Goal: Transaction & Acquisition: Purchase product/service

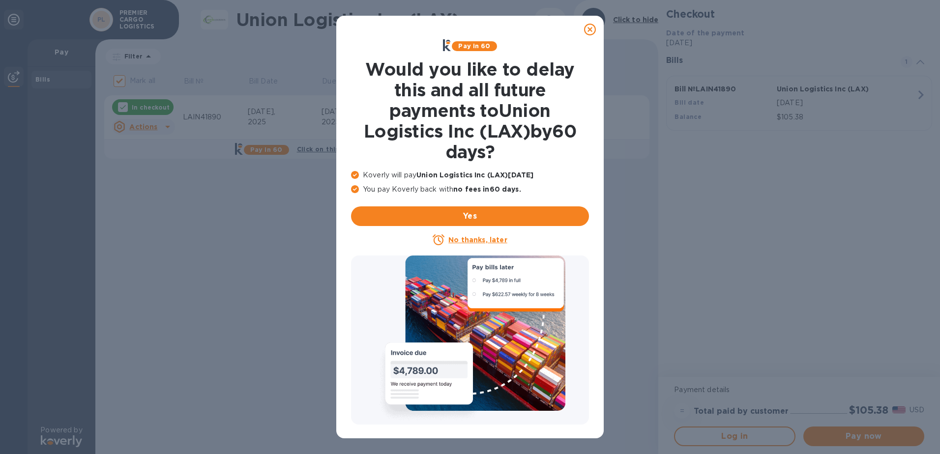
click at [592, 31] on icon at bounding box center [590, 30] width 12 height 12
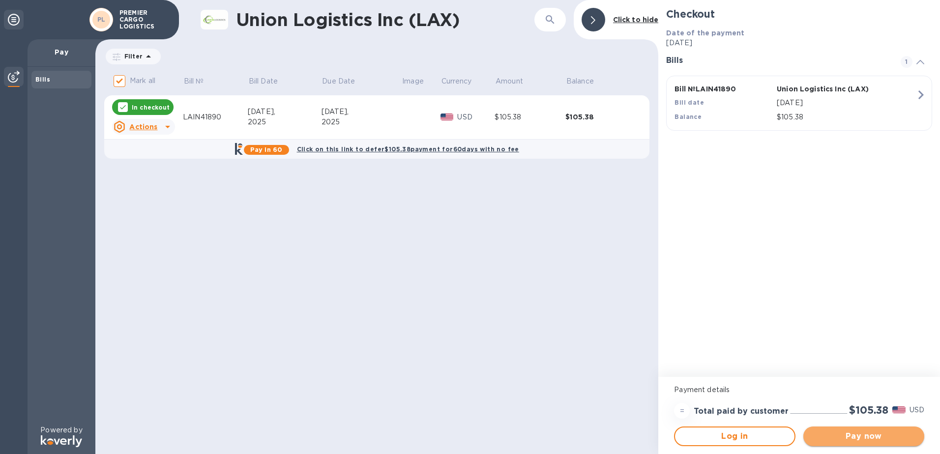
click at [856, 440] on span "Pay now" at bounding box center [863, 437] width 105 height 12
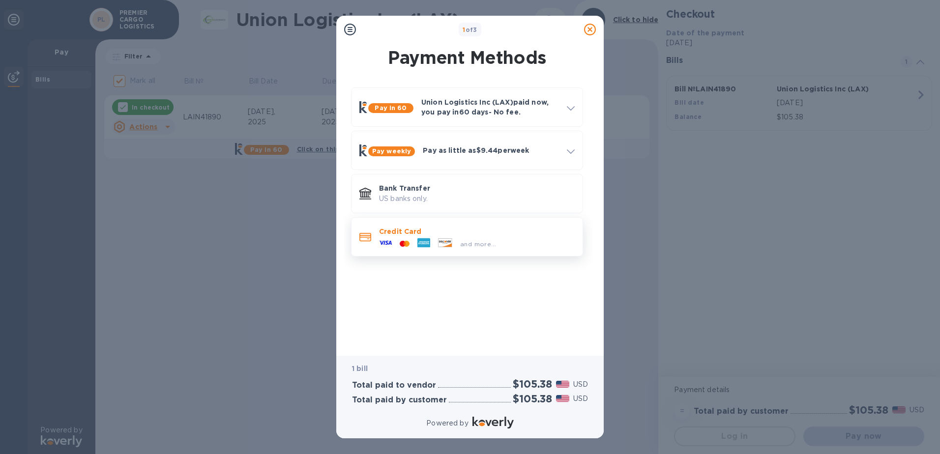
click at [496, 231] on p "Credit Card" at bounding box center [477, 232] width 196 height 10
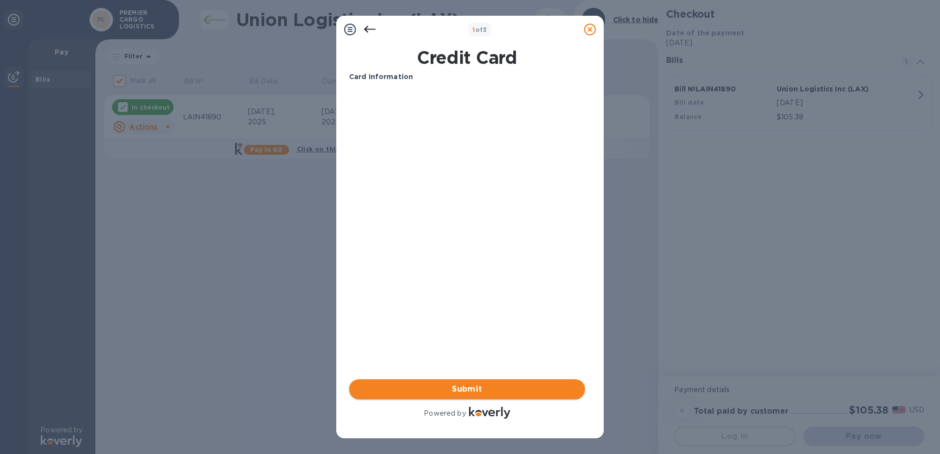
click at [449, 393] on span "Submit" at bounding box center [467, 389] width 220 height 12
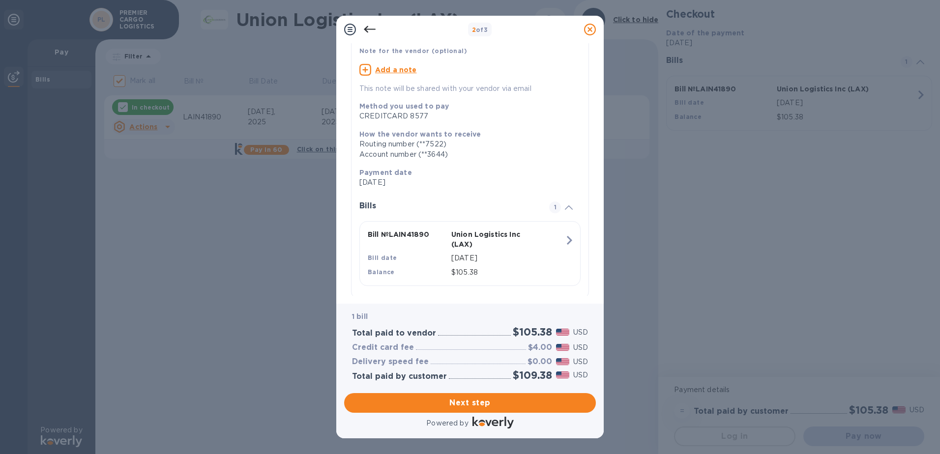
scroll to position [84, 0]
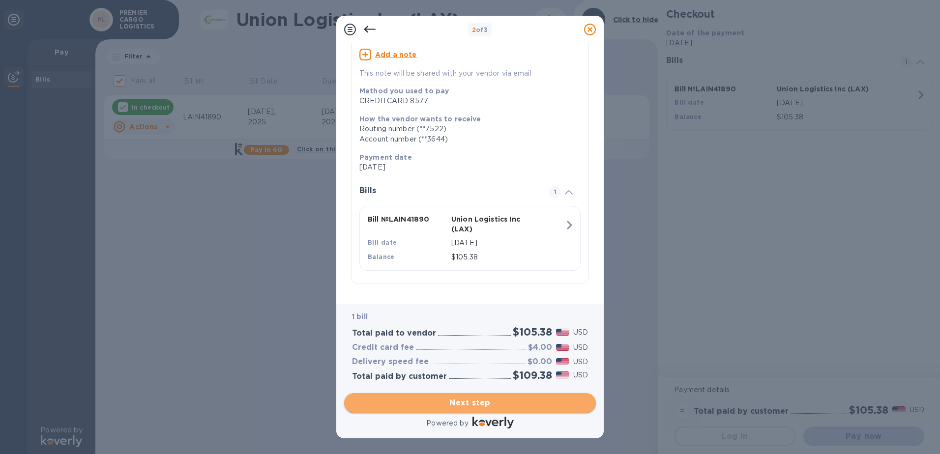
click at [458, 403] on span "Next step" at bounding box center [470, 403] width 236 height 12
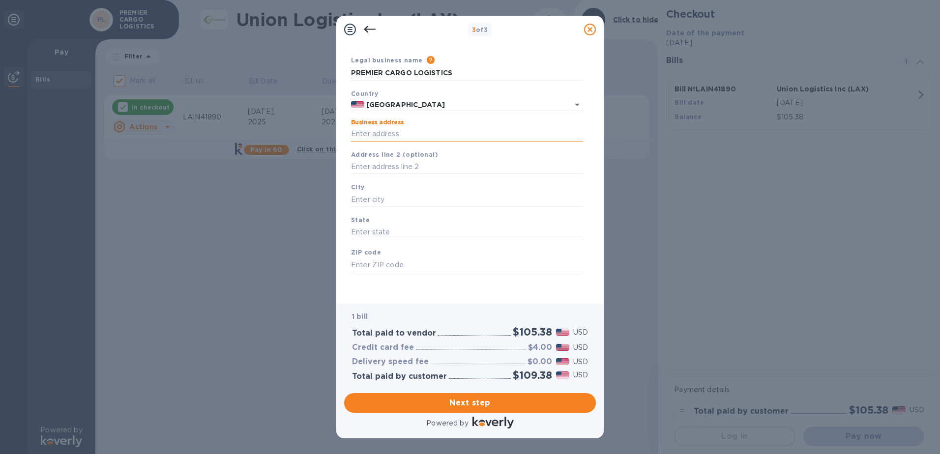
click at [384, 132] on input "Business address" at bounding box center [467, 134] width 232 height 15
type input "[STREET_ADDRESS][PERSON_NAME]"
type input "CITY OF INDUSTRY"
type input "CA"
type input "91748"
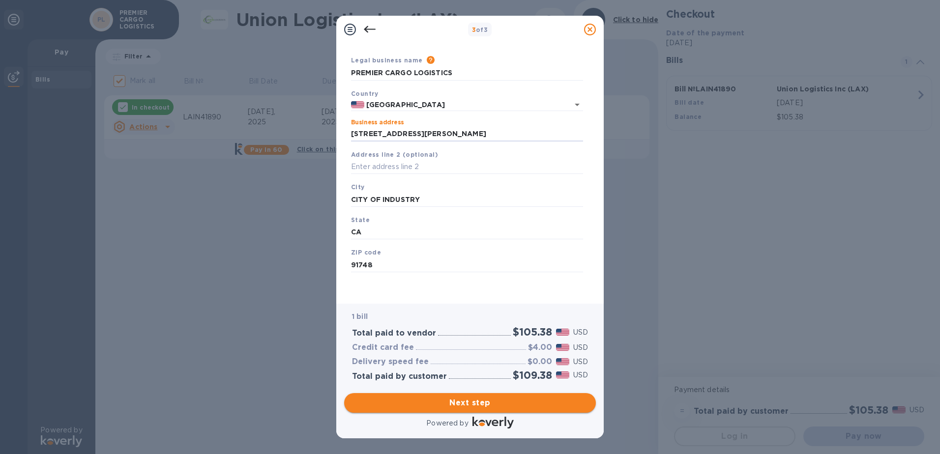
click at [475, 410] on button "Next step" at bounding box center [470, 403] width 252 height 20
click at [427, 216] on p "City is required field" at bounding box center [467, 213] width 232 height 11
click at [416, 200] on input "CITY OF INDUSTRY" at bounding box center [467, 199] width 232 height 15
drag, startPoint x: 427, startPoint y: 201, endPoint x: 334, endPoint y: 199, distance: 93.4
click at [334, 199] on div "3 of 3 Business Information Legal business name Please provide the legal name t…" at bounding box center [470, 227] width 940 height 454
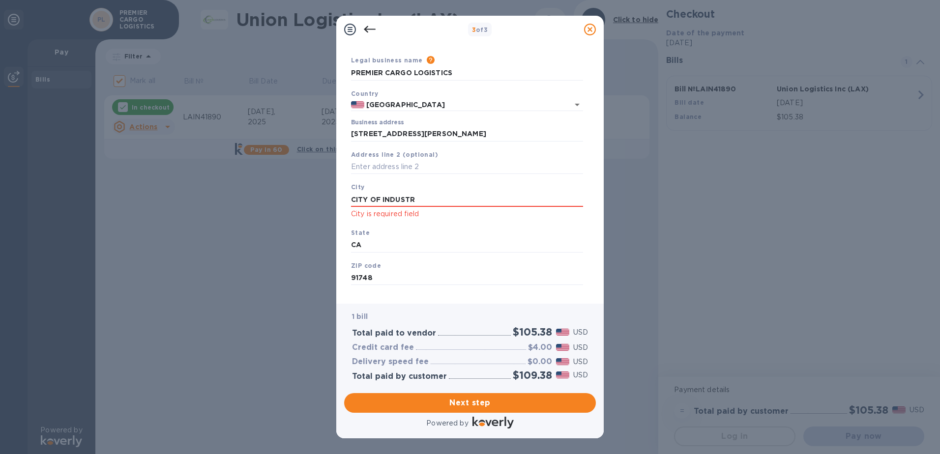
type input "CITY OF INDUSTRY"
type input "D"
drag, startPoint x: 364, startPoint y: 247, endPoint x: 374, endPoint y: 249, distance: 9.7
click at [366, 247] on input "D" at bounding box center [467, 245] width 232 height 15
type input "CA"
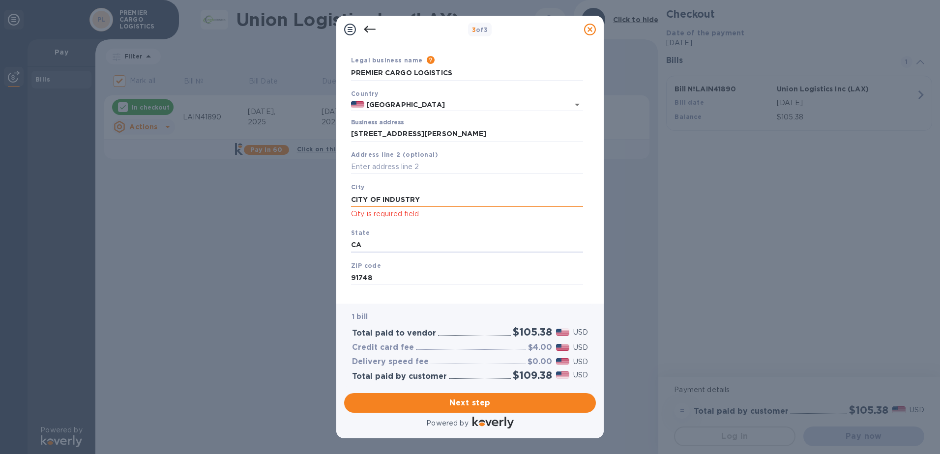
click at [376, 200] on input "CITY OF INDUSTRY" at bounding box center [467, 199] width 232 height 15
click at [400, 201] on input "CITY OF INDUSTRY" at bounding box center [467, 199] width 232 height 15
click at [415, 402] on span "Next step" at bounding box center [470, 403] width 236 height 12
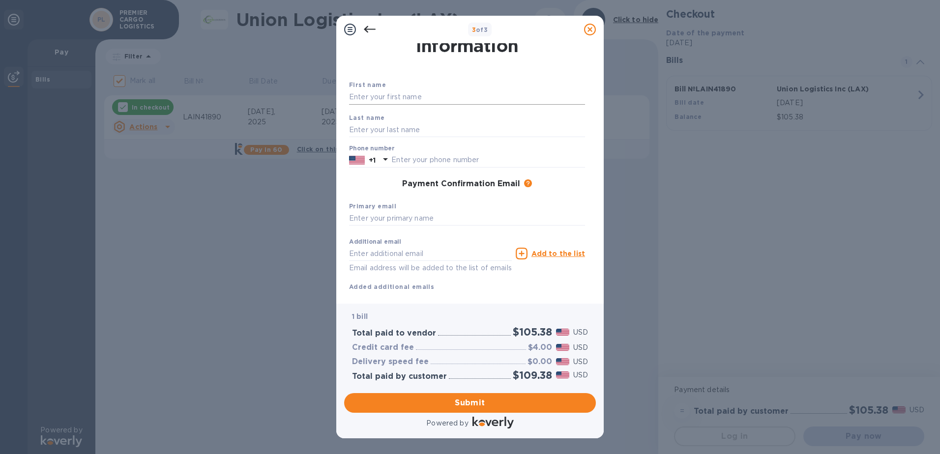
click at [410, 97] on input "text" at bounding box center [467, 97] width 236 height 15
type input "[PERSON_NAME]"
type input "CHIN"
type input "6266081588"
type input "[PERSON_NAME][EMAIL_ADDRESS][DOMAIN_NAME]"
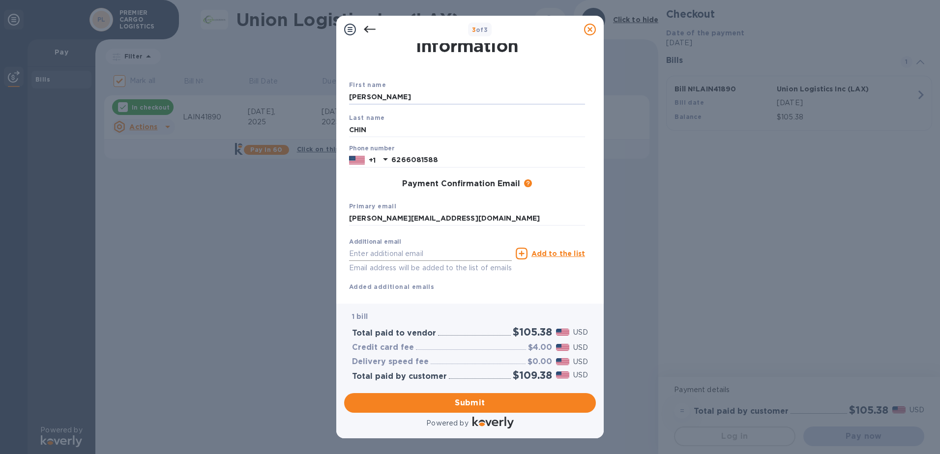
click at [380, 257] on input "text" at bounding box center [430, 253] width 163 height 15
drag, startPoint x: 480, startPoint y: 219, endPoint x: 334, endPoint y: 213, distance: 146.1
click at [334, 213] on div "3 of 3 Payment Contact Information First name [PERSON_NAME] Last name [PERSON_N…" at bounding box center [470, 227] width 940 height 454
click at [356, 250] on input "text" at bounding box center [430, 253] width 163 height 15
paste input "[PERSON_NAME][EMAIL_ADDRESS][DOMAIN_NAME]"
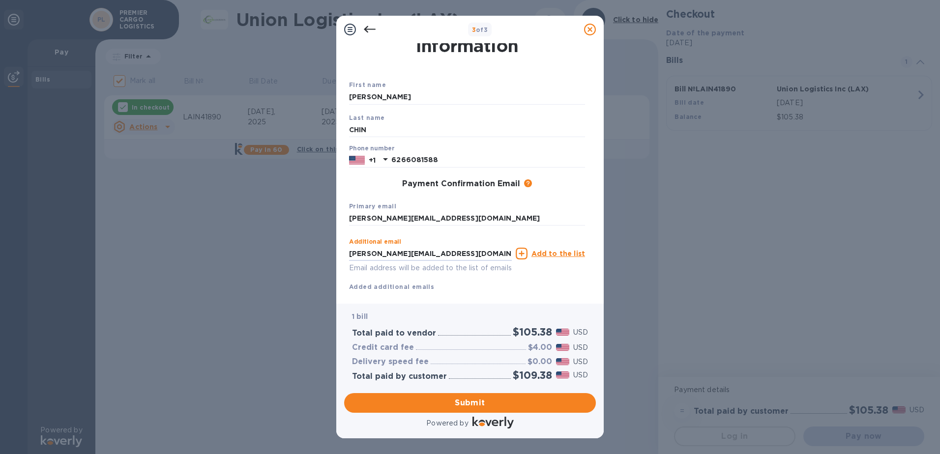
drag, startPoint x: 369, startPoint y: 252, endPoint x: 341, endPoint y: 252, distance: 28.5
click at [342, 252] on div "Payment Contact Information First name [PERSON_NAME] Last name [PERSON_NAME] Ph…" at bounding box center [469, 173] width 267 height 261
type input "[PERSON_NAME][EMAIL_ADDRESS][DOMAIN_NAME]"
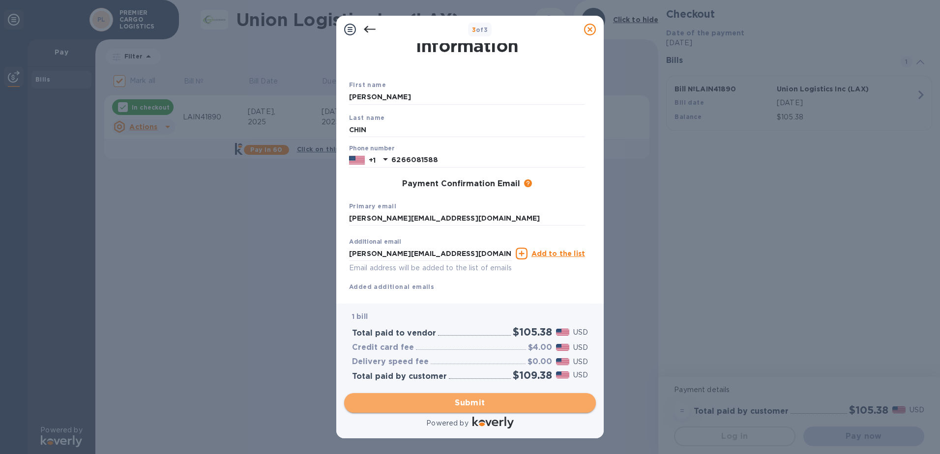
click at [463, 405] on span "Submit" at bounding box center [470, 403] width 236 height 12
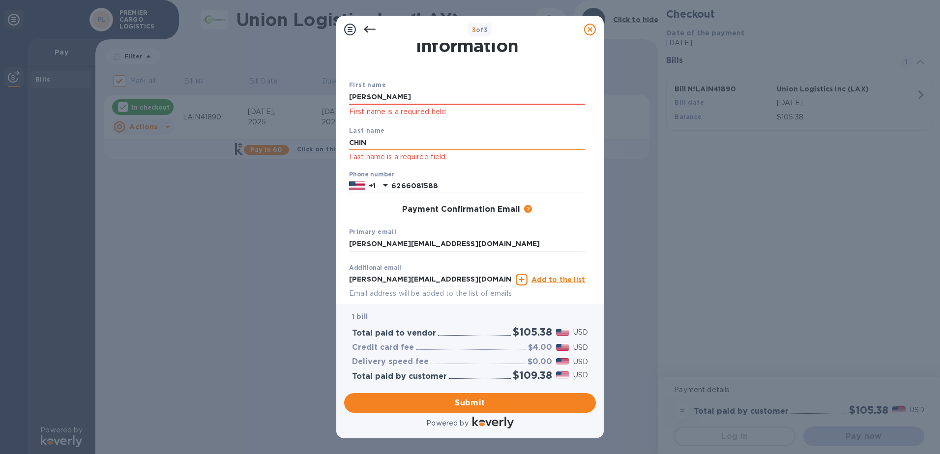
click at [383, 140] on input "CHIN" at bounding box center [467, 143] width 236 height 15
click at [381, 93] on input "[PERSON_NAME]" at bounding box center [467, 97] width 236 height 15
type input "[PERSON_NAME]"
click at [354, 142] on input "CHIN" at bounding box center [467, 143] width 236 height 15
click at [373, 141] on input "CHIN" at bounding box center [467, 143] width 236 height 15
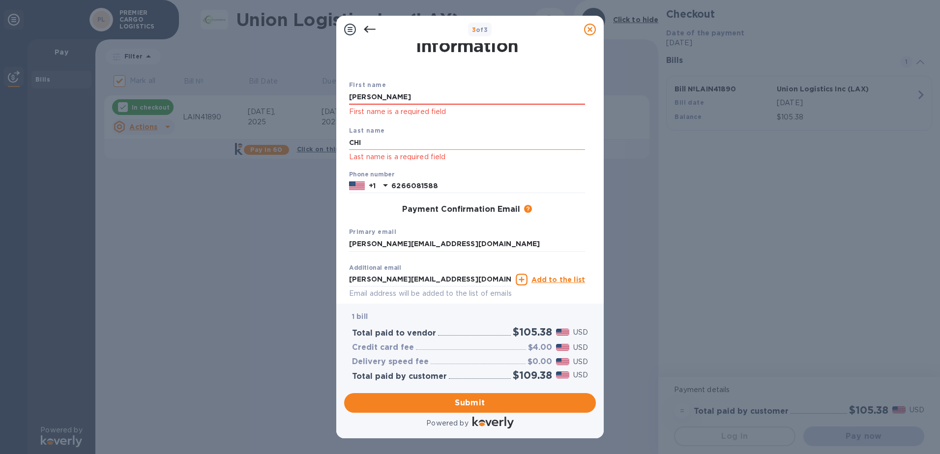
type input "CHIN"
click at [556, 220] on div "First name [PERSON_NAME] First name is a required field Last name [PERSON_NAME]…" at bounding box center [467, 199] width 244 height 246
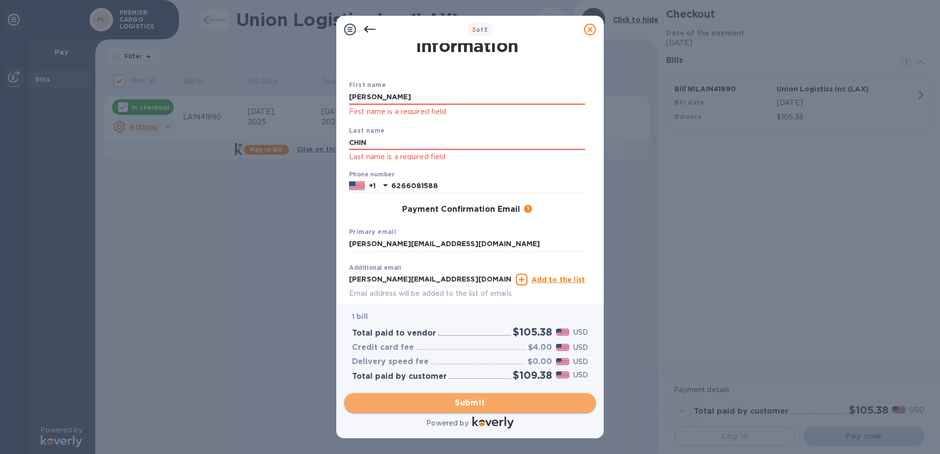
click at [426, 407] on span "Submit" at bounding box center [470, 403] width 236 height 12
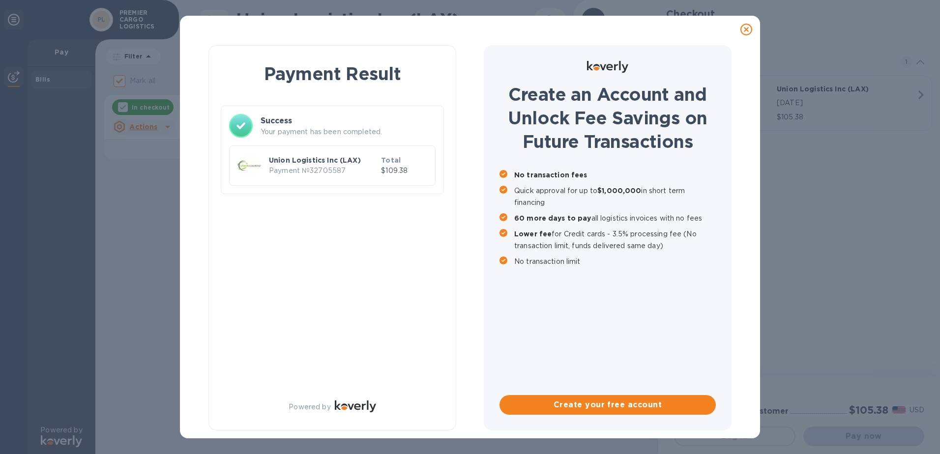
checkbox input "false"
